Goal: Transaction & Acquisition: Purchase product/service

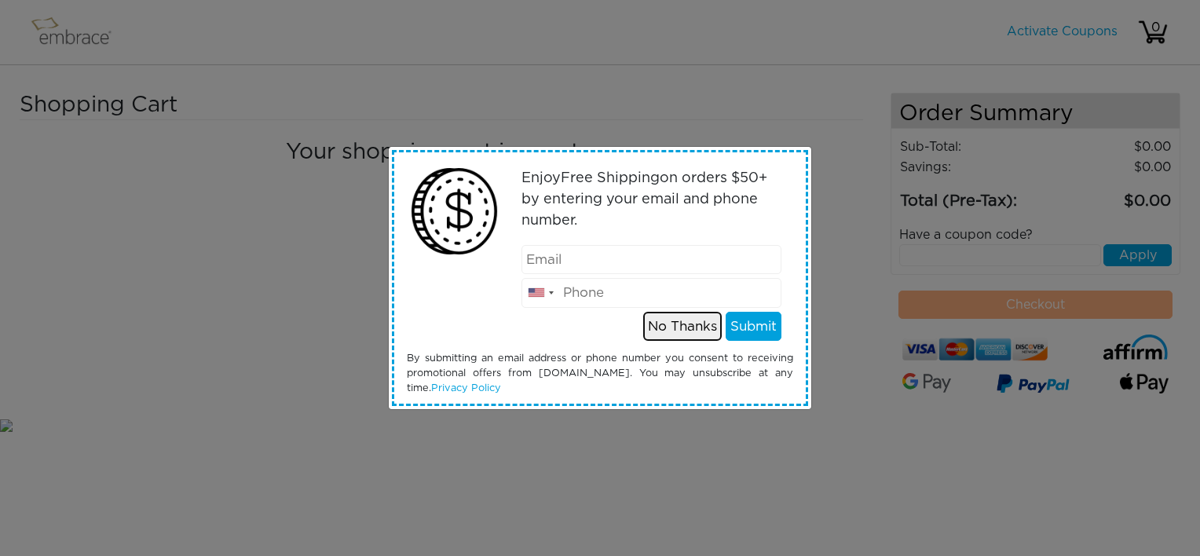
click at [694, 324] on button "No Thanks" at bounding box center [682, 327] width 79 height 30
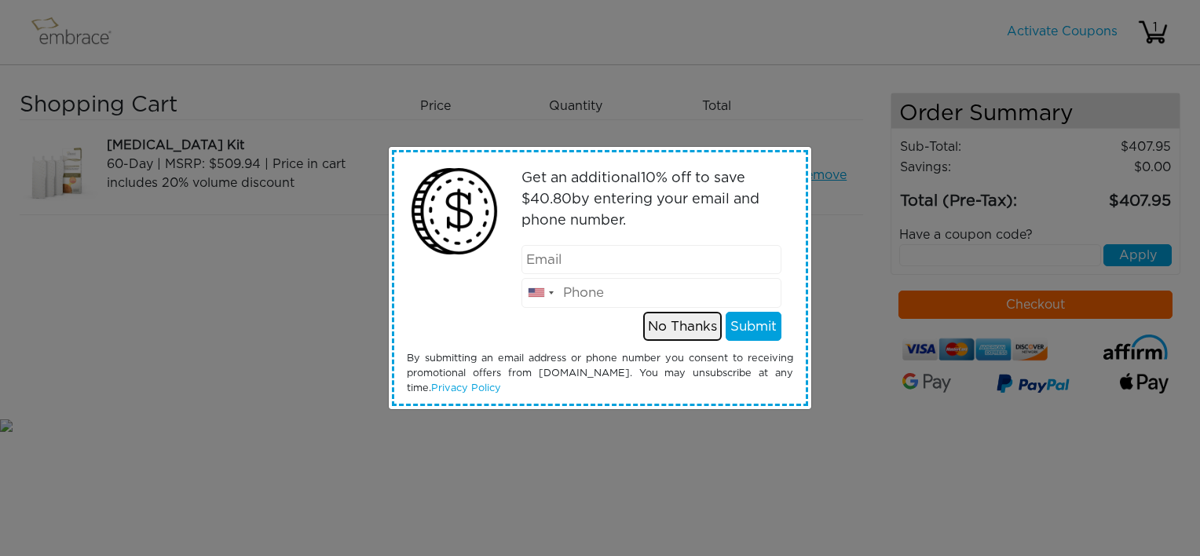
drag, startPoint x: 688, startPoint y: 327, endPoint x: 703, endPoint y: 317, distance: 18.1
click at [688, 326] on button "No Thanks" at bounding box center [682, 327] width 79 height 30
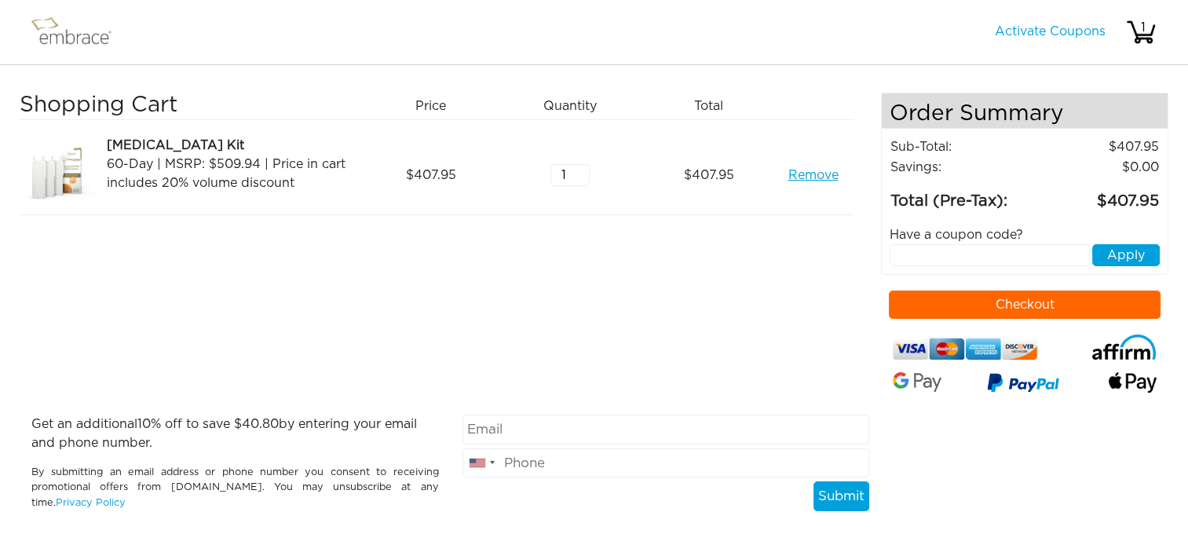
click at [967, 294] on button "Checkout" at bounding box center [1025, 305] width 272 height 28
click at [812, 170] on link "Remove" at bounding box center [813, 175] width 50 height 19
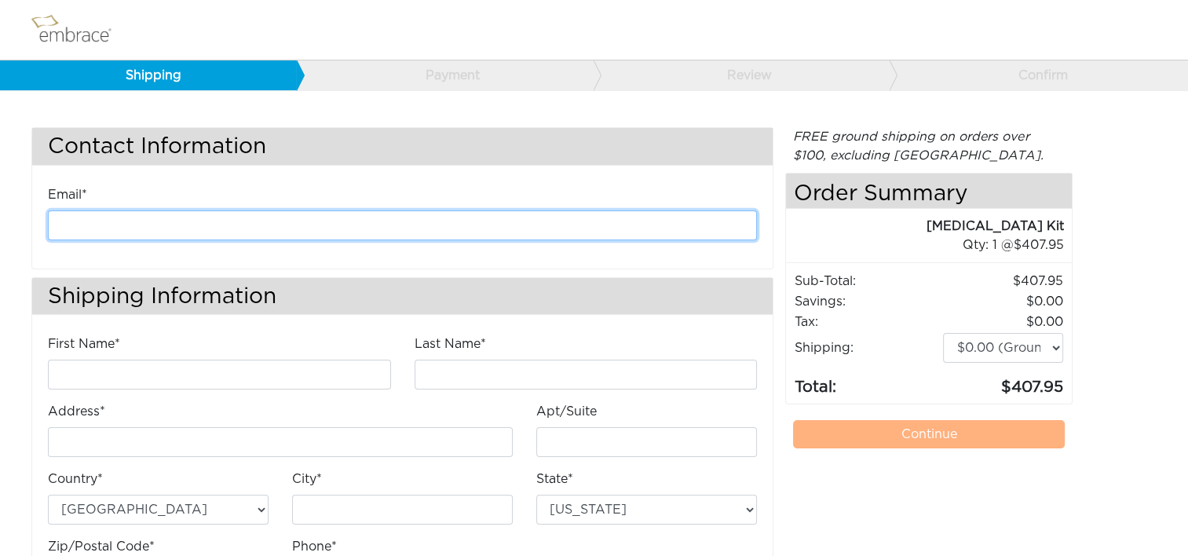
click at [317, 221] on input "email" at bounding box center [402, 225] width 709 height 30
type input "kanderson@diligenthealthsolutions.com"
type input "Kathleen"
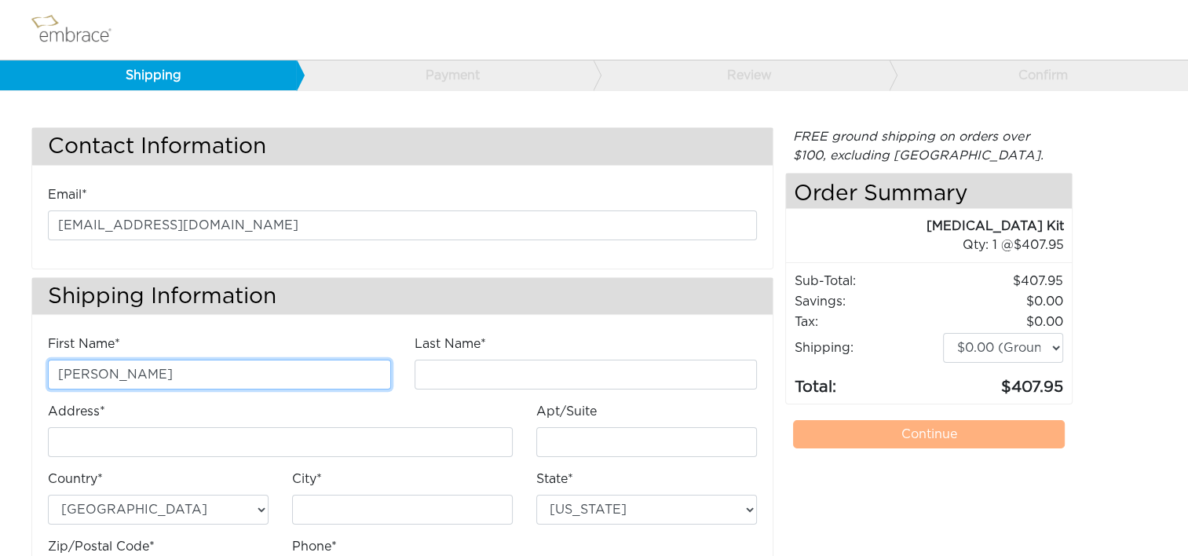
type input "Anderson"
type input "4200 Lafayette Center Drive"
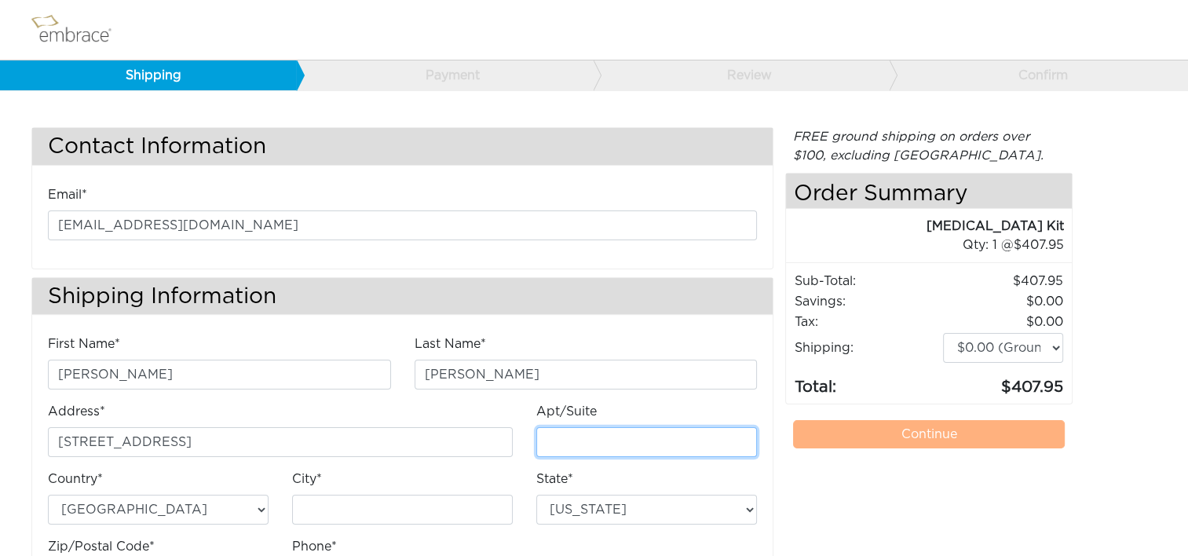
type input "E"
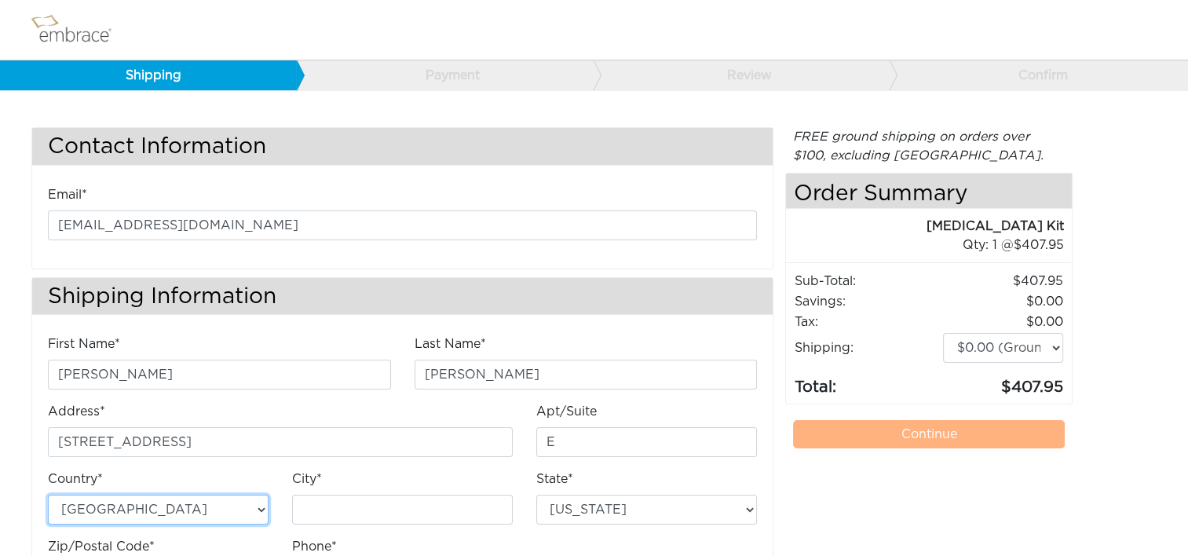
type input "Chantilly"
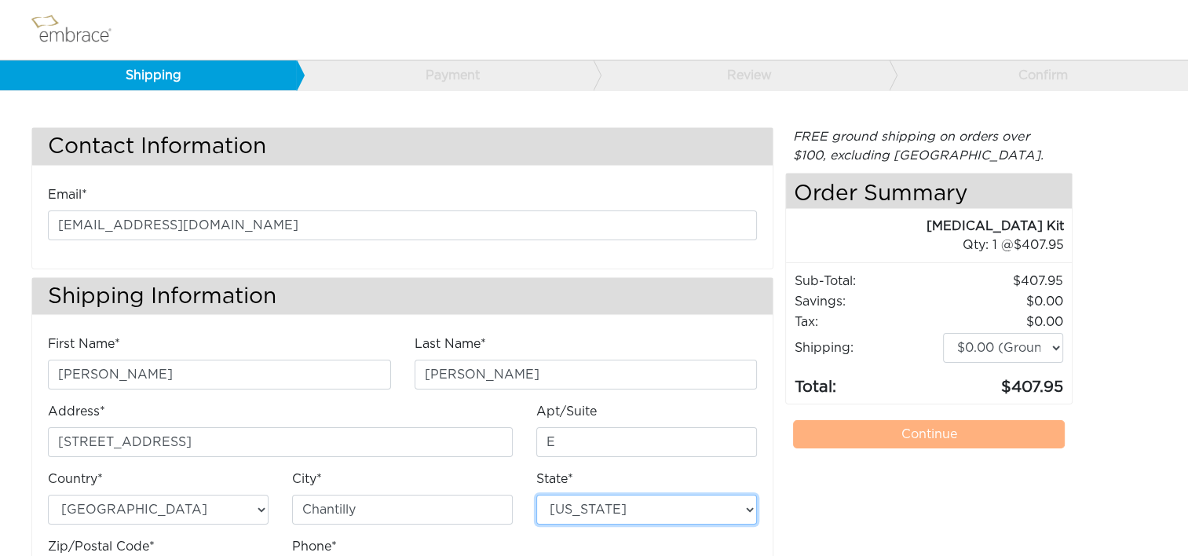
select select "VA"
type input "20151"
type input "7034490520"
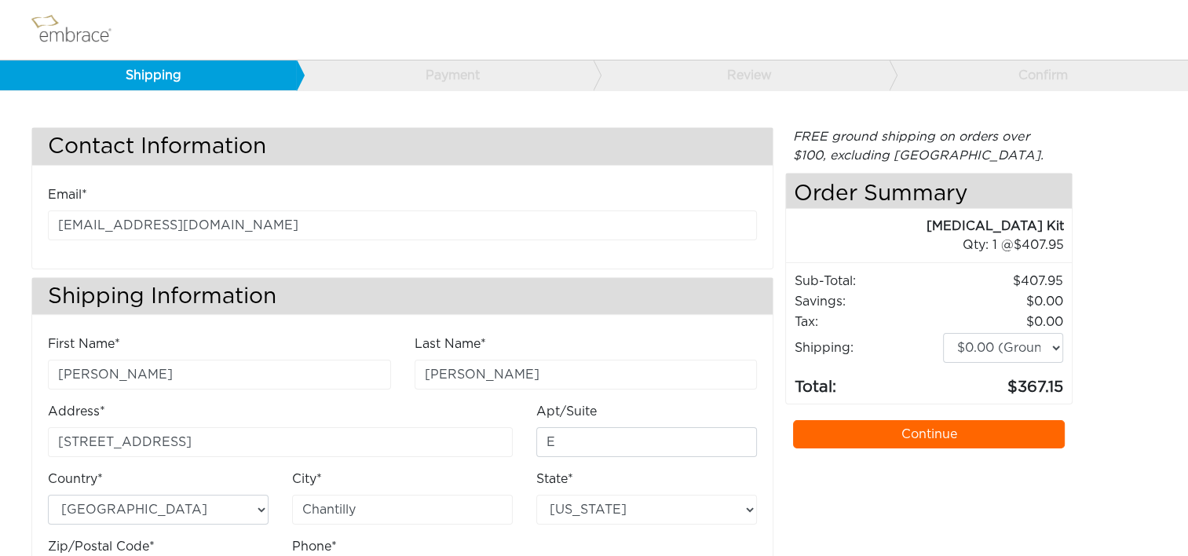
click at [900, 431] on link "Continue" at bounding box center [929, 434] width 272 height 28
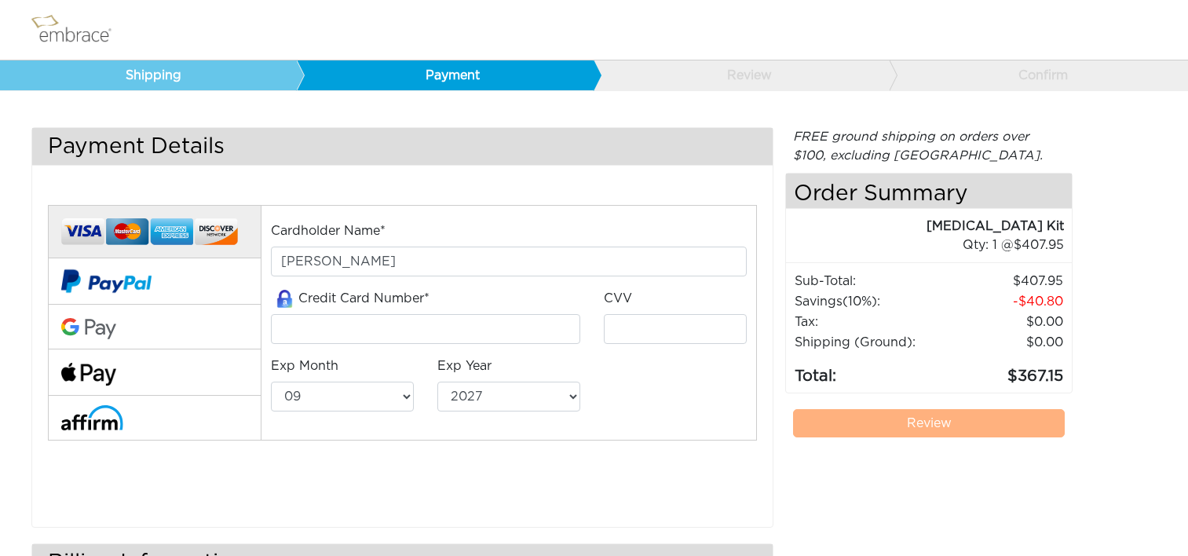
select select "9"
select select "2027"
